Goal: Check status: Check status

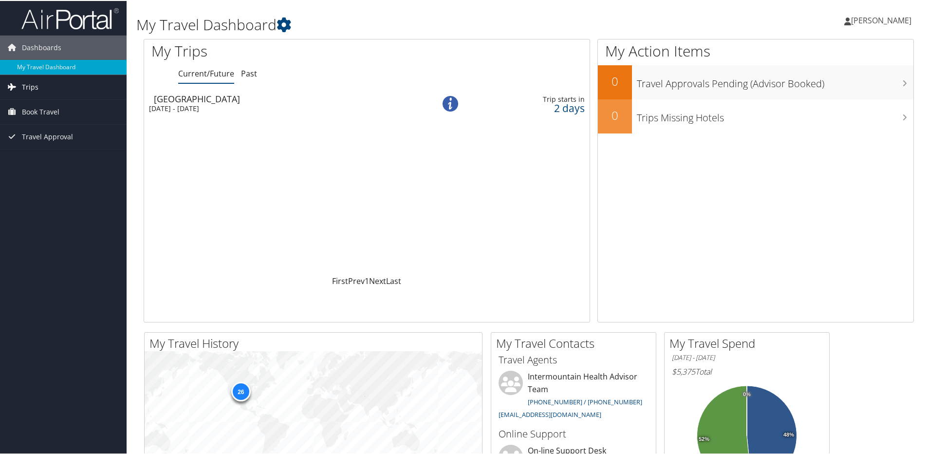
click at [25, 83] on span "Trips" at bounding box center [30, 86] width 17 height 24
click at [35, 112] on link "Current/Future Trips" at bounding box center [63, 105] width 127 height 15
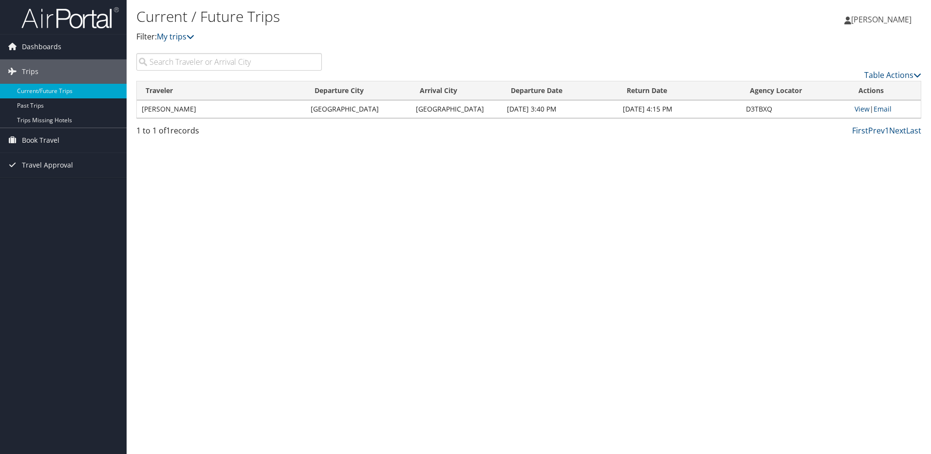
click at [232, 112] on td "CAYETANA ELENA QUINTANA" at bounding box center [221, 109] width 169 height 18
click at [861, 111] on link "View" at bounding box center [862, 108] width 15 height 9
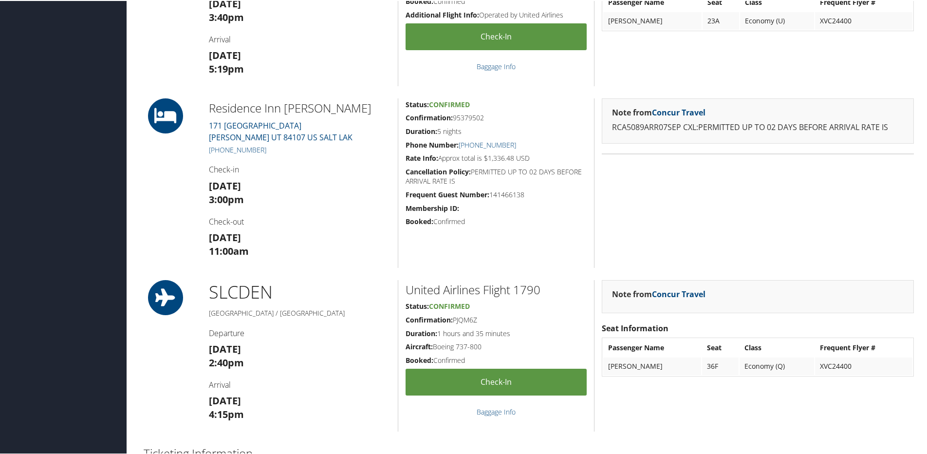
scroll to position [396, 0]
